Goal: Task Accomplishment & Management: Use online tool/utility

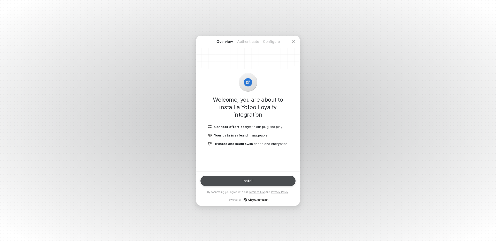
click at [235, 181] on button "Install" at bounding box center [247, 181] width 95 height 10
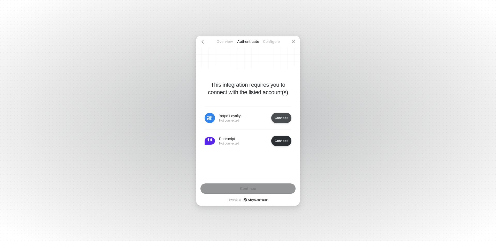
click at [286, 117] on div "Connect" at bounding box center [281, 118] width 13 height 4
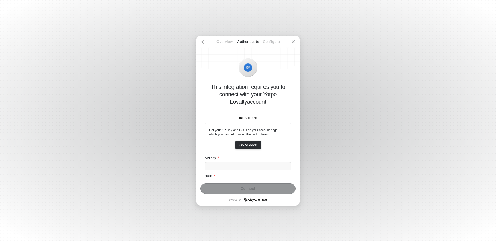
scroll to position [24, 0]
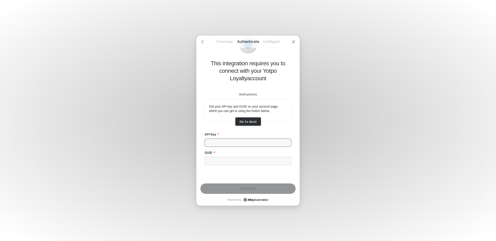
click at [230, 142] on input "API Key" at bounding box center [248, 143] width 87 height 8
paste input "e6GKePAbxsg8kqTYX2cVhAtt"
type input "e6GKePAbxsg8kqTYX2cVhAtt"
click at [231, 157] on input "GUID" at bounding box center [248, 161] width 87 height 8
paste input "uBHiqkxe9Aw9zrdCQ-Hv4A"
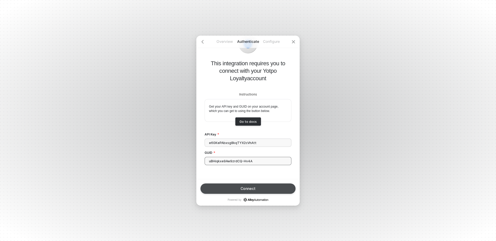
type input "uBHiqkxe9Aw9zrdCQ-Hv4A"
click at [253, 190] on div "Connect" at bounding box center [247, 189] width 15 height 4
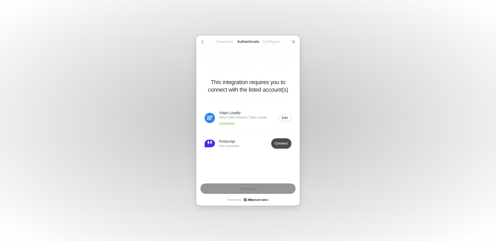
click at [281, 144] on div "Connect" at bounding box center [281, 144] width 13 height 4
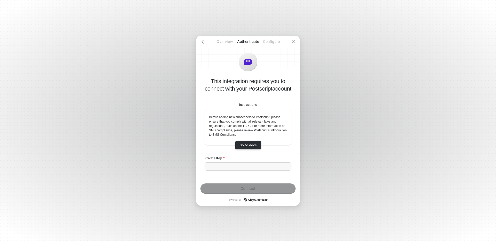
scroll to position [5, 0]
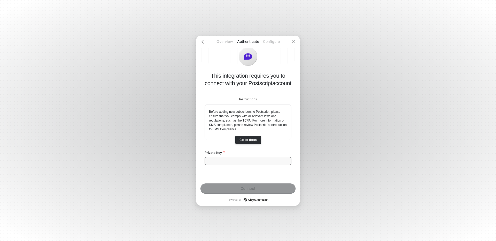
click at [260, 161] on input "Private Key" at bounding box center [248, 161] width 87 height 8
paste input "sk_29323af70582d592da0d51dbc99ec535"
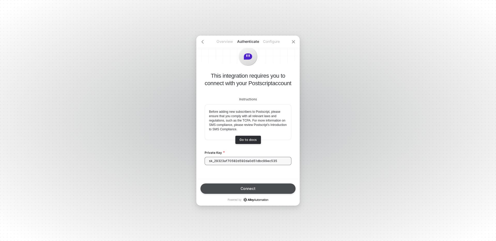
type input "sk_29323af70582d592da0d51dbc99ec535"
click at [252, 188] on div "Connect" at bounding box center [247, 189] width 15 height 4
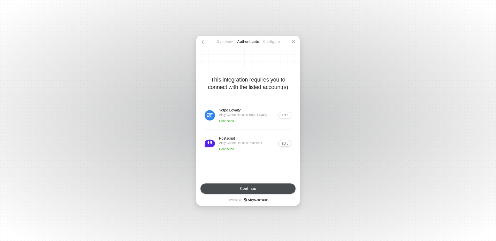
click at [252, 188] on div "Continue" at bounding box center [248, 189] width 16 height 4
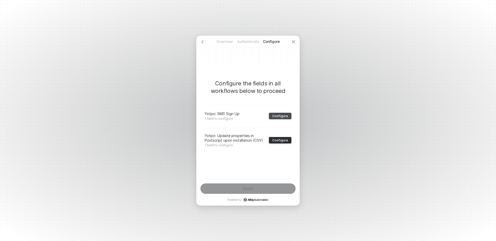
click at [280, 117] on div "Configure" at bounding box center [280, 116] width 16 height 4
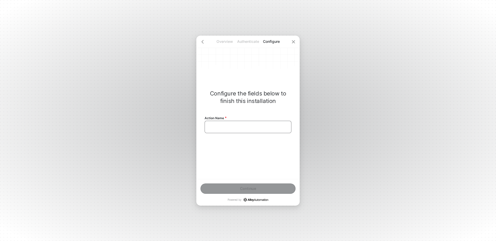
click at [247, 125] on div "﻿" at bounding box center [248, 127] width 78 height 4
click at [251, 191] on button "Continue" at bounding box center [247, 189] width 95 height 10
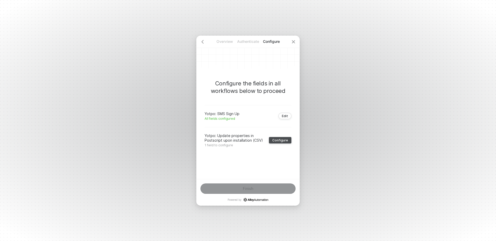
click at [278, 142] on div "Configure" at bounding box center [280, 140] width 16 height 4
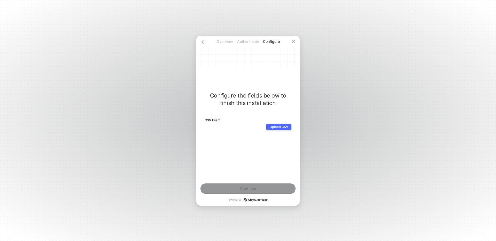
click at [279, 125] on div "Upload CSV" at bounding box center [279, 127] width 18 height 4
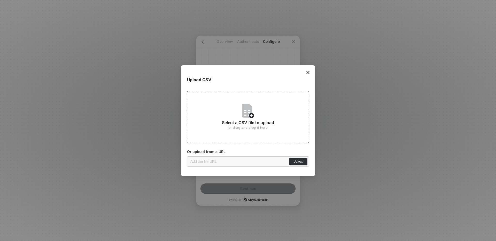
click at [237, 111] on div "Select a CSV file to upload or drag and drop it here" at bounding box center [248, 117] width 122 height 52
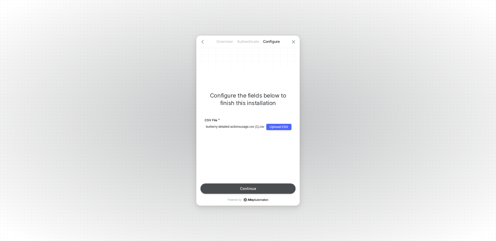
click at [248, 186] on button "Continue" at bounding box center [247, 189] width 95 height 10
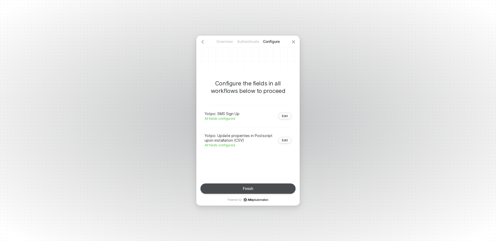
click at [255, 187] on button "Finish" at bounding box center [247, 189] width 95 height 10
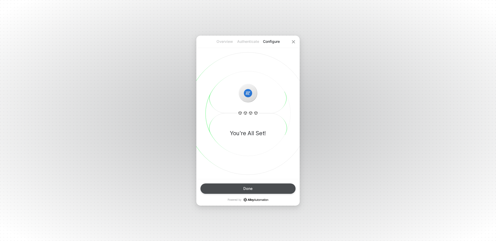
click at [247, 191] on button "Done" at bounding box center [247, 189] width 95 height 10
